Goal: Information Seeking & Learning: Learn about a topic

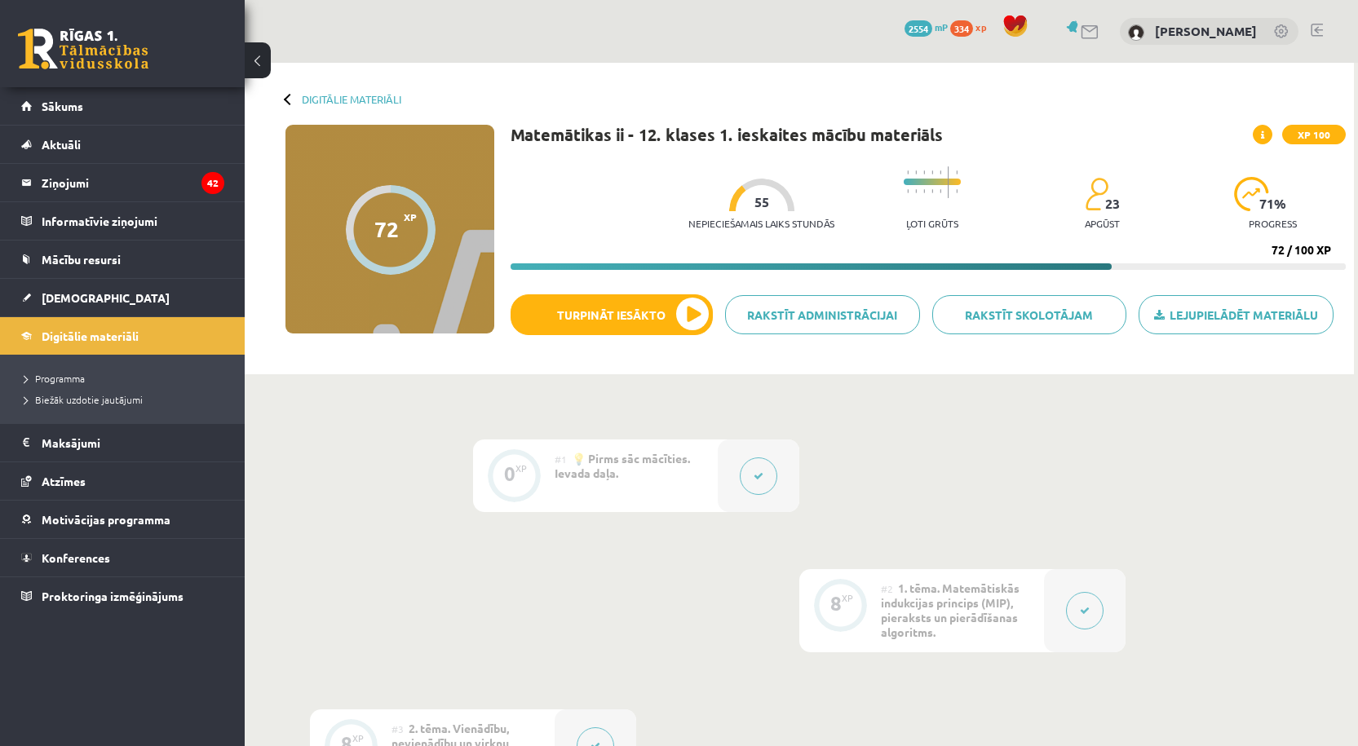
scroll to position [1631, 0]
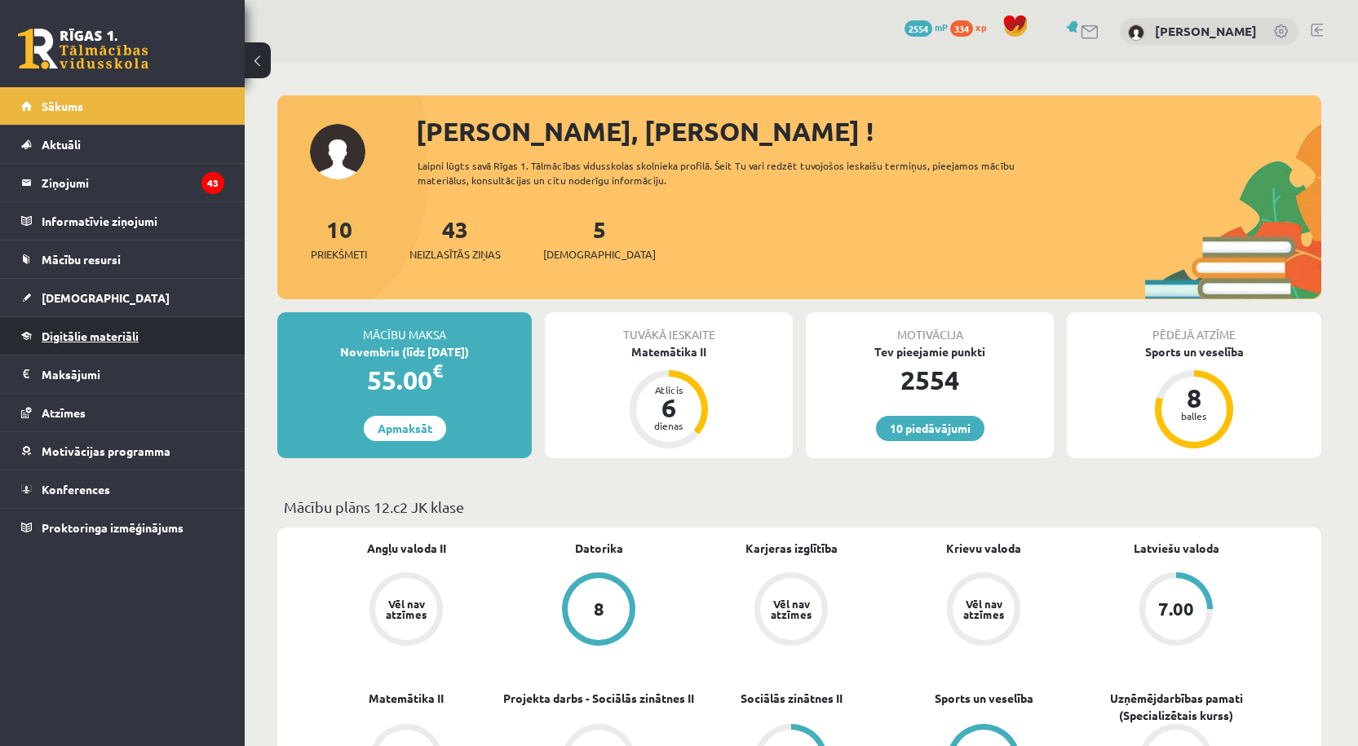
click at [83, 334] on span "Digitālie materiāli" at bounding box center [90, 336] width 97 height 15
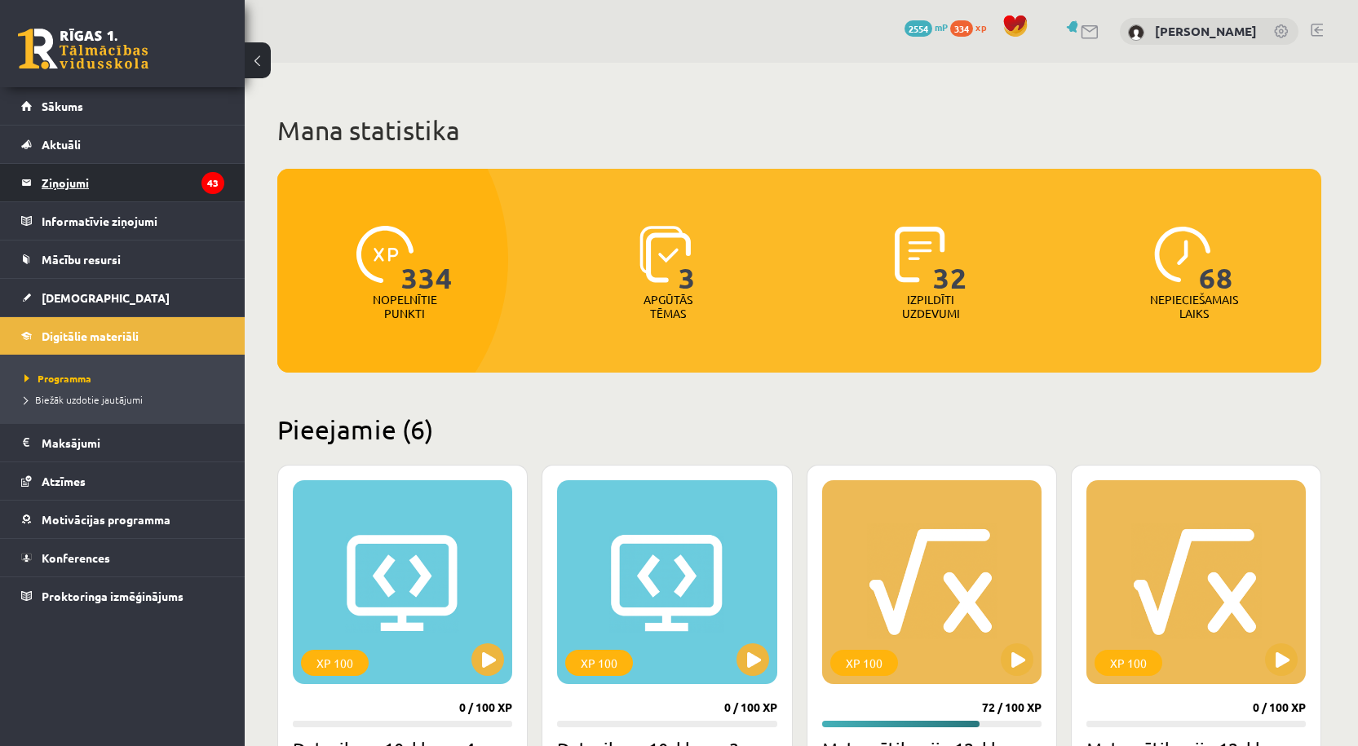
click at [107, 188] on legend "Ziņojumi 43" at bounding box center [133, 183] width 183 height 38
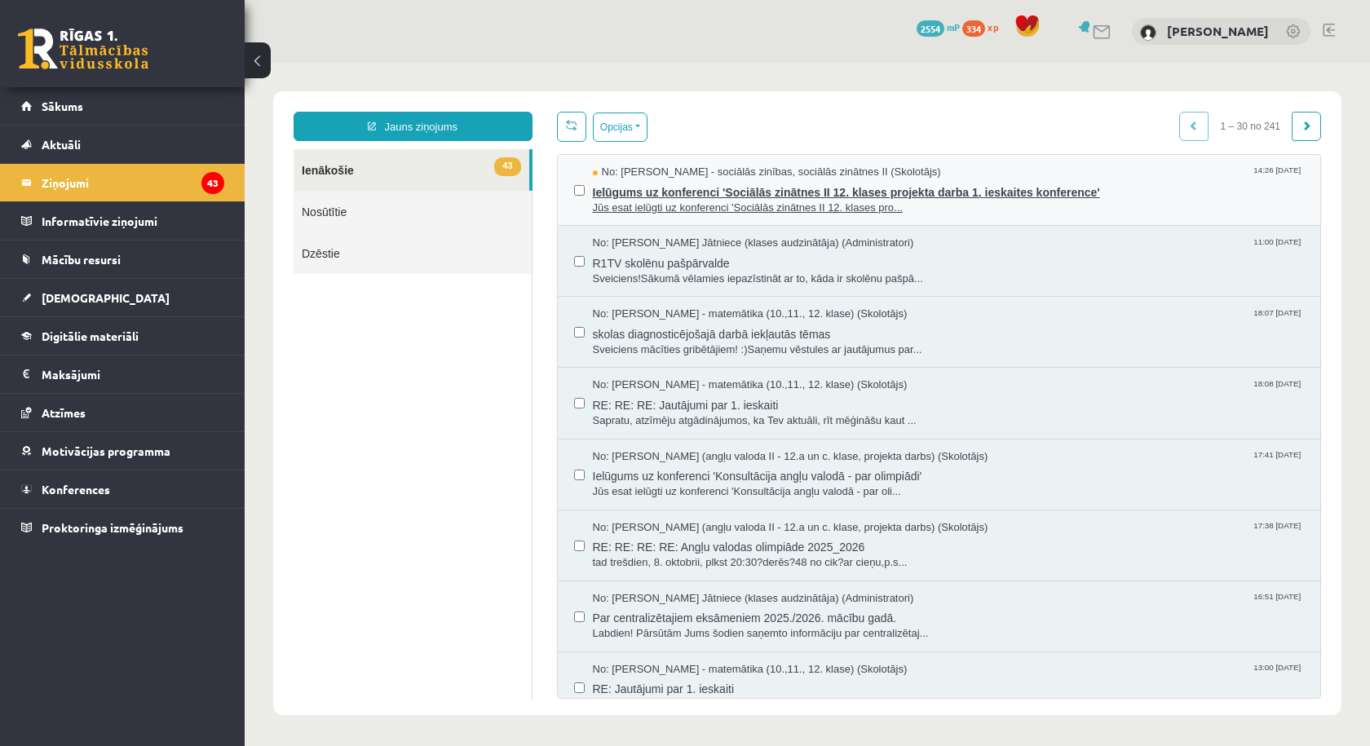
click at [737, 204] on span "Jūs esat ielūgti uz konferenci 'Sociālās zinātnes II 12. klases pro..." at bounding box center [949, 208] width 712 height 15
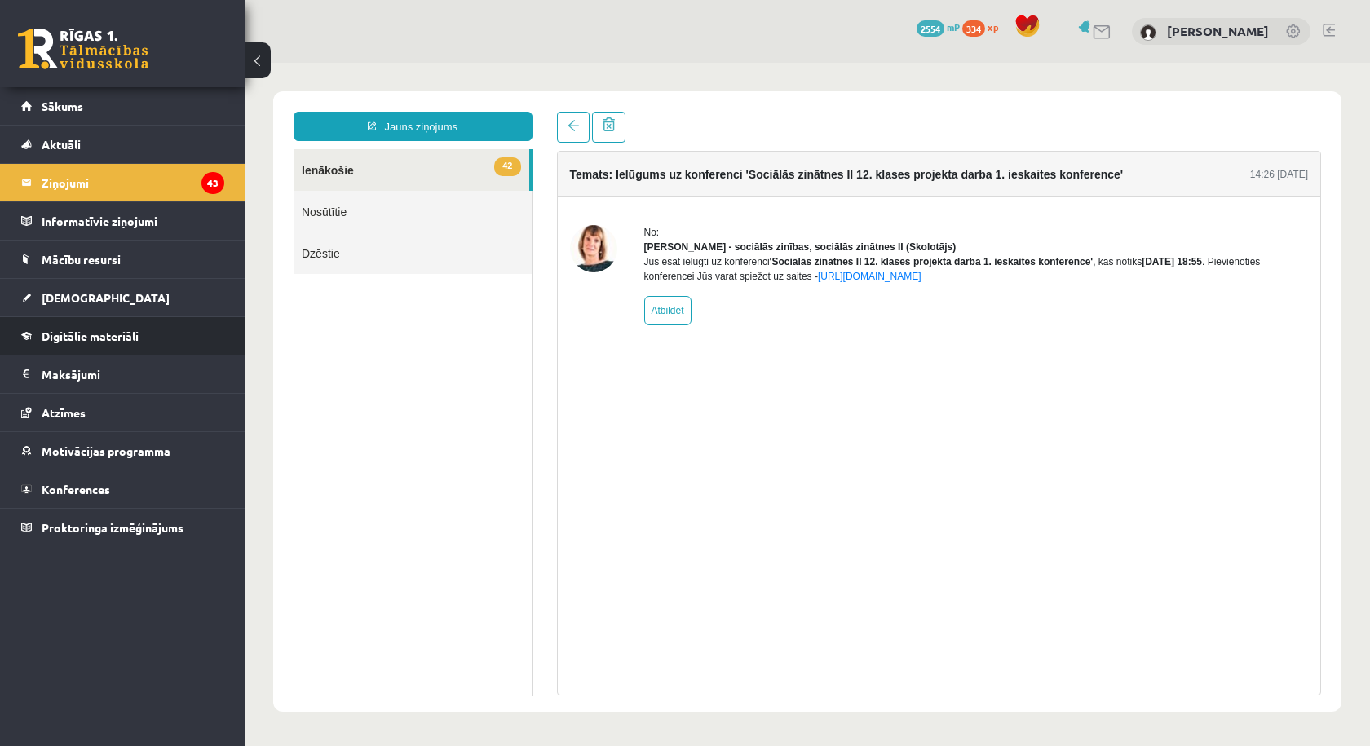
click at [108, 330] on span "Digitālie materiāli" at bounding box center [90, 336] width 97 height 15
